Goal: Navigation & Orientation: Find specific page/section

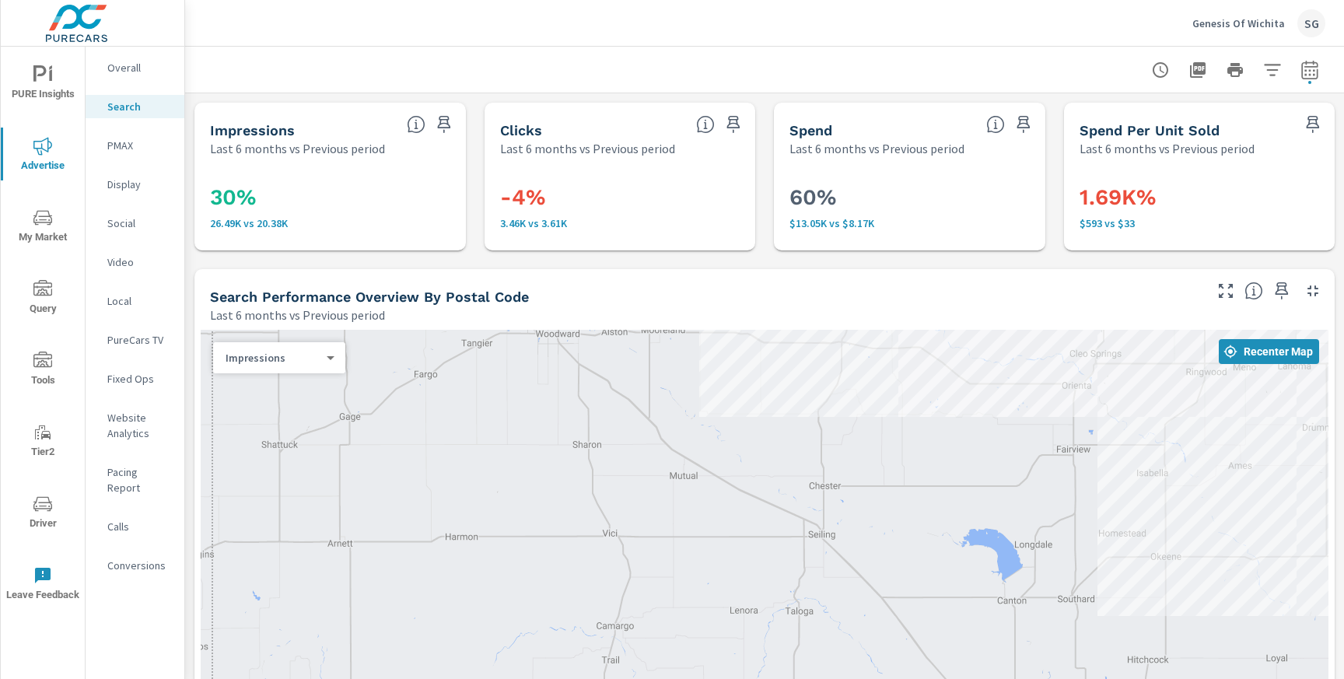
scroll to position [1578, 0]
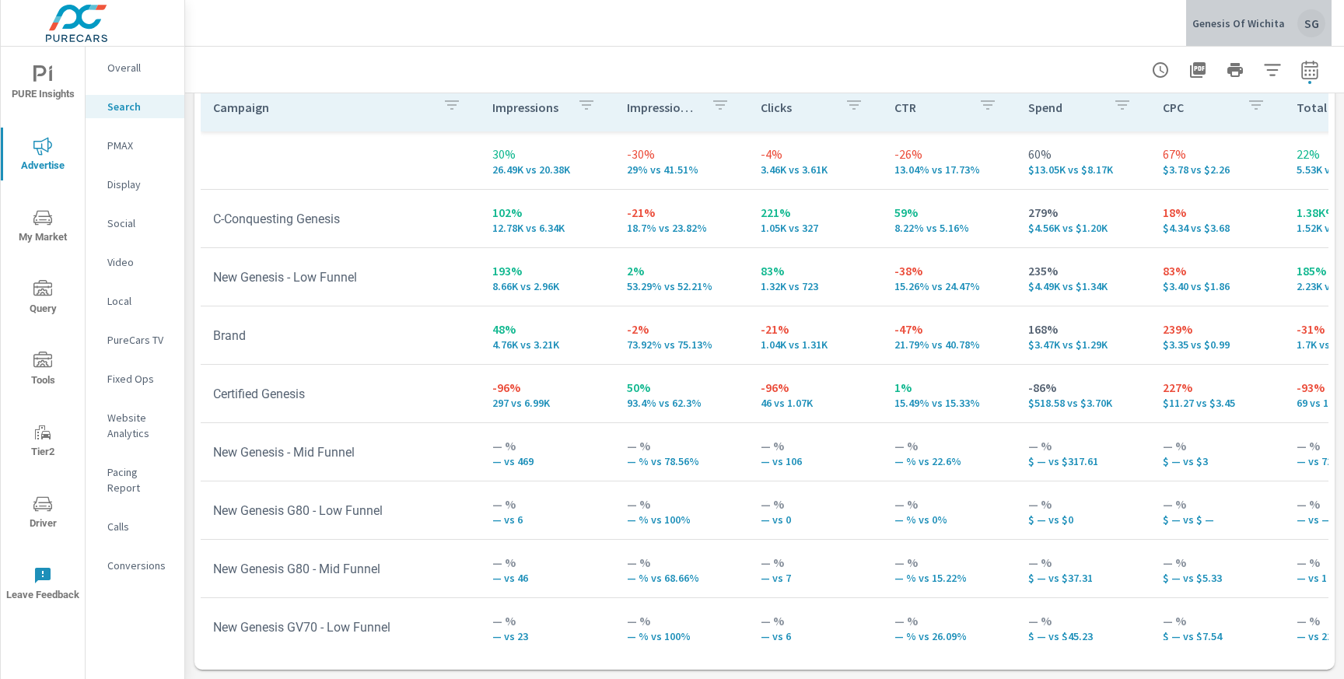
click at [1265, 23] on p "Genesis Of Wichita" at bounding box center [1238, 23] width 93 height 14
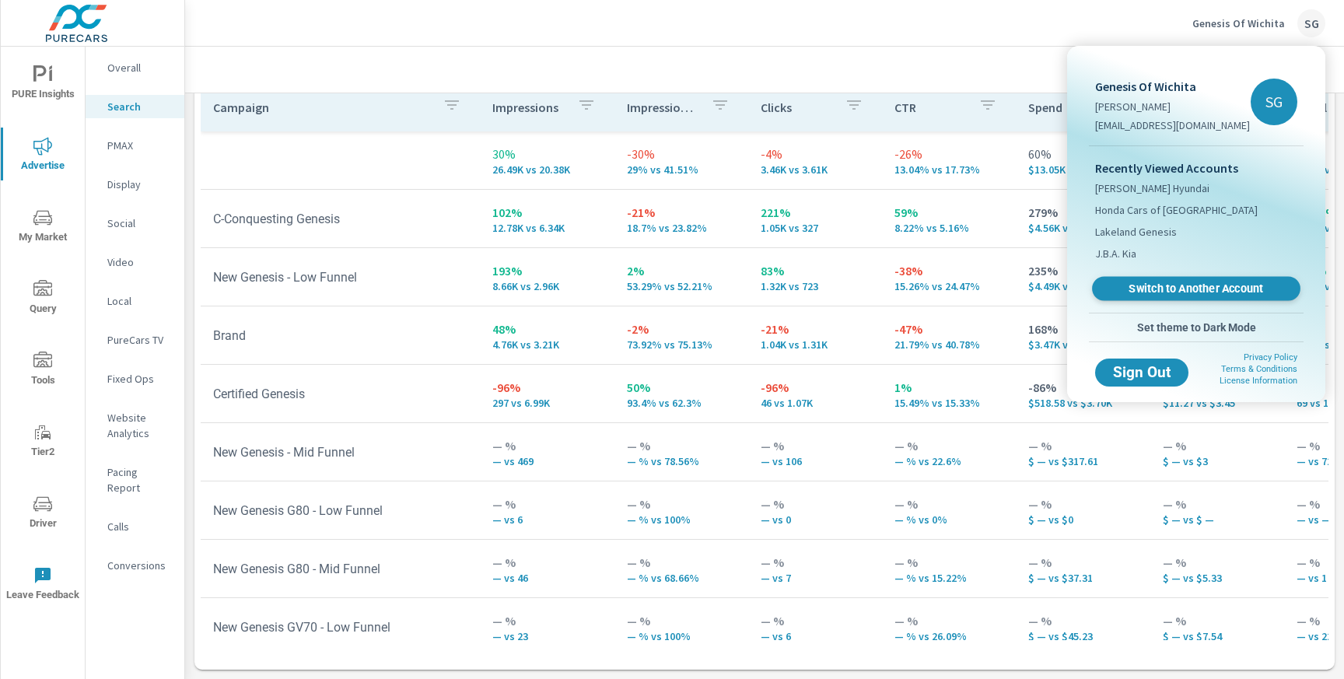
click at [1128, 292] on span "Switch to Another Account" at bounding box center [1195, 289] width 191 height 15
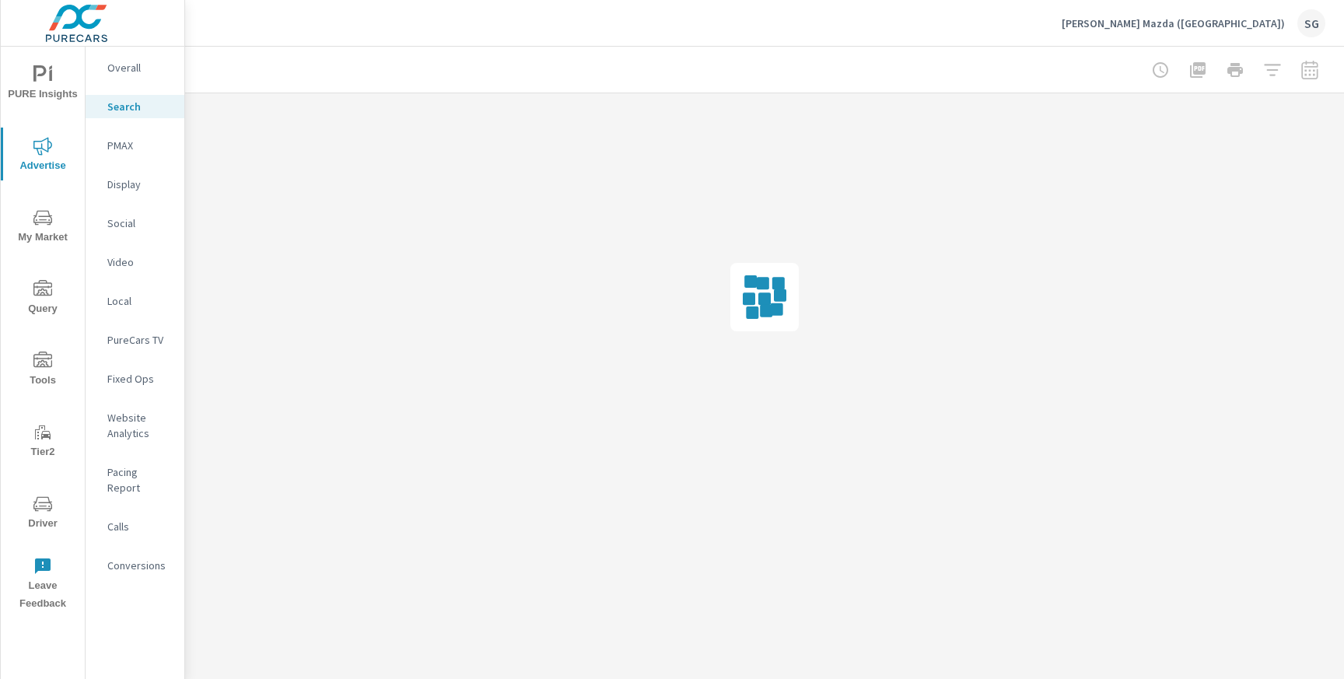
click at [40, 508] on icon "nav menu" at bounding box center [42, 503] width 19 height 15
